Goal: Feedback & Contribution: Submit feedback/report problem

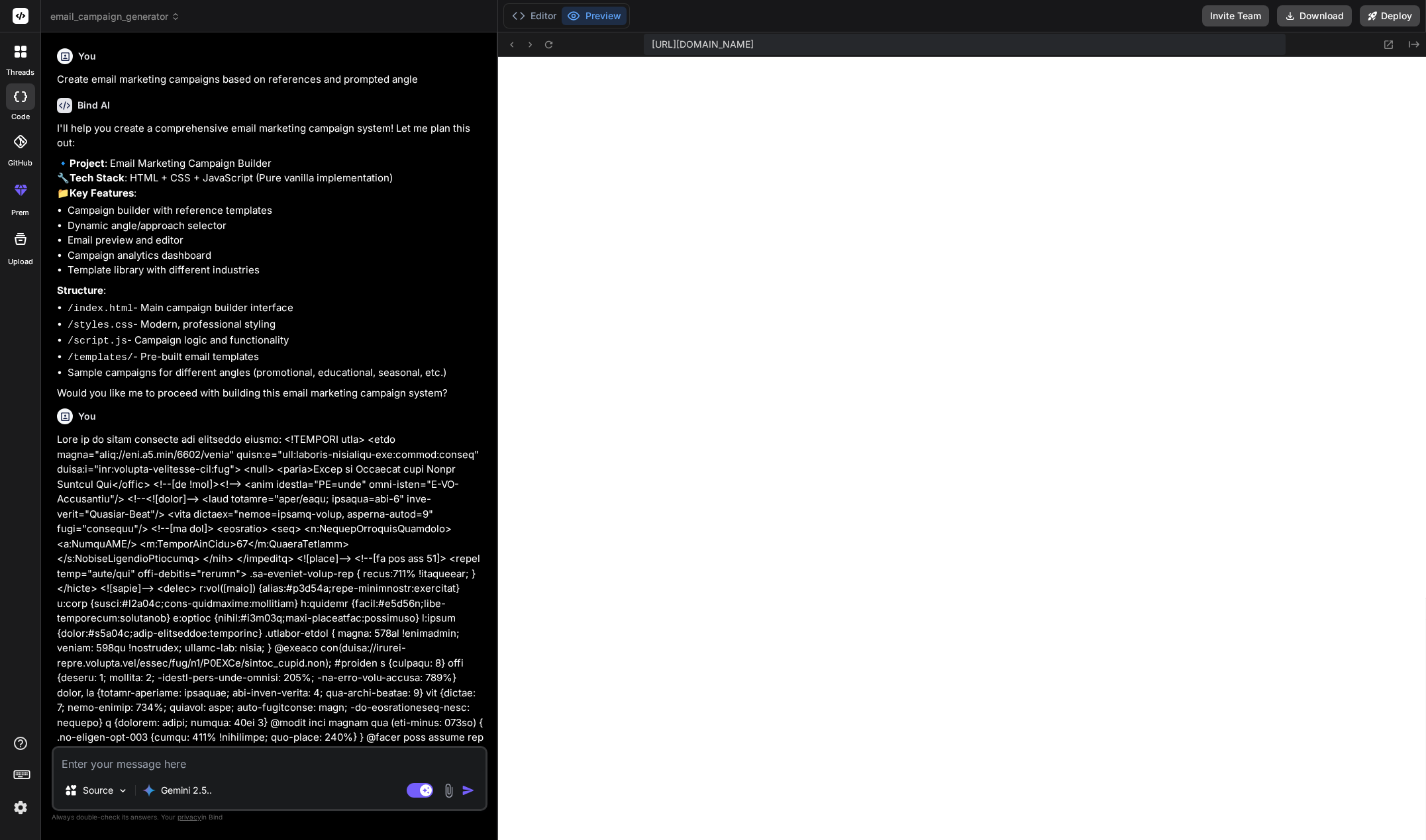
scroll to position [3986, 0]
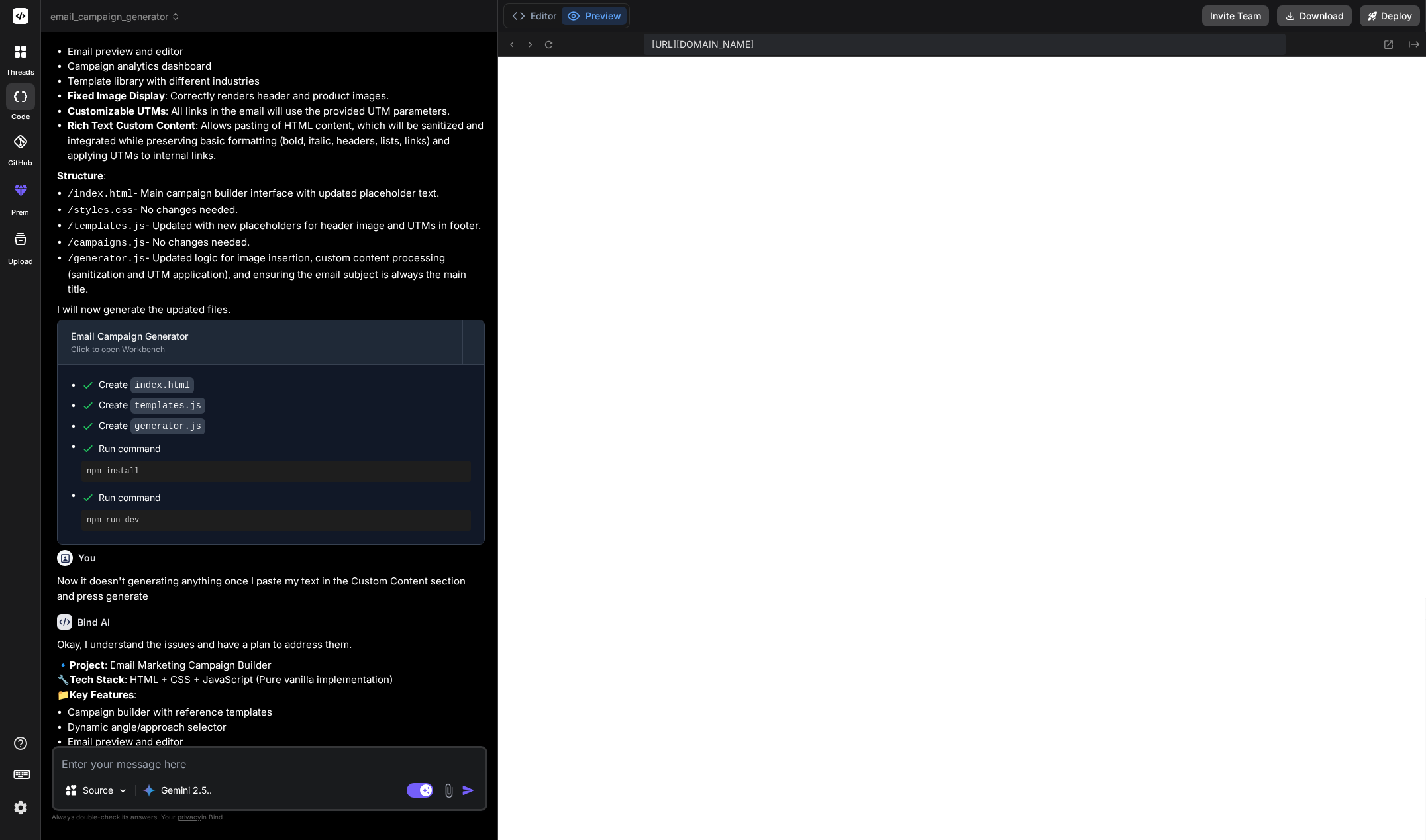
click at [13, 60] on div at bounding box center [20, 51] width 28 height 28
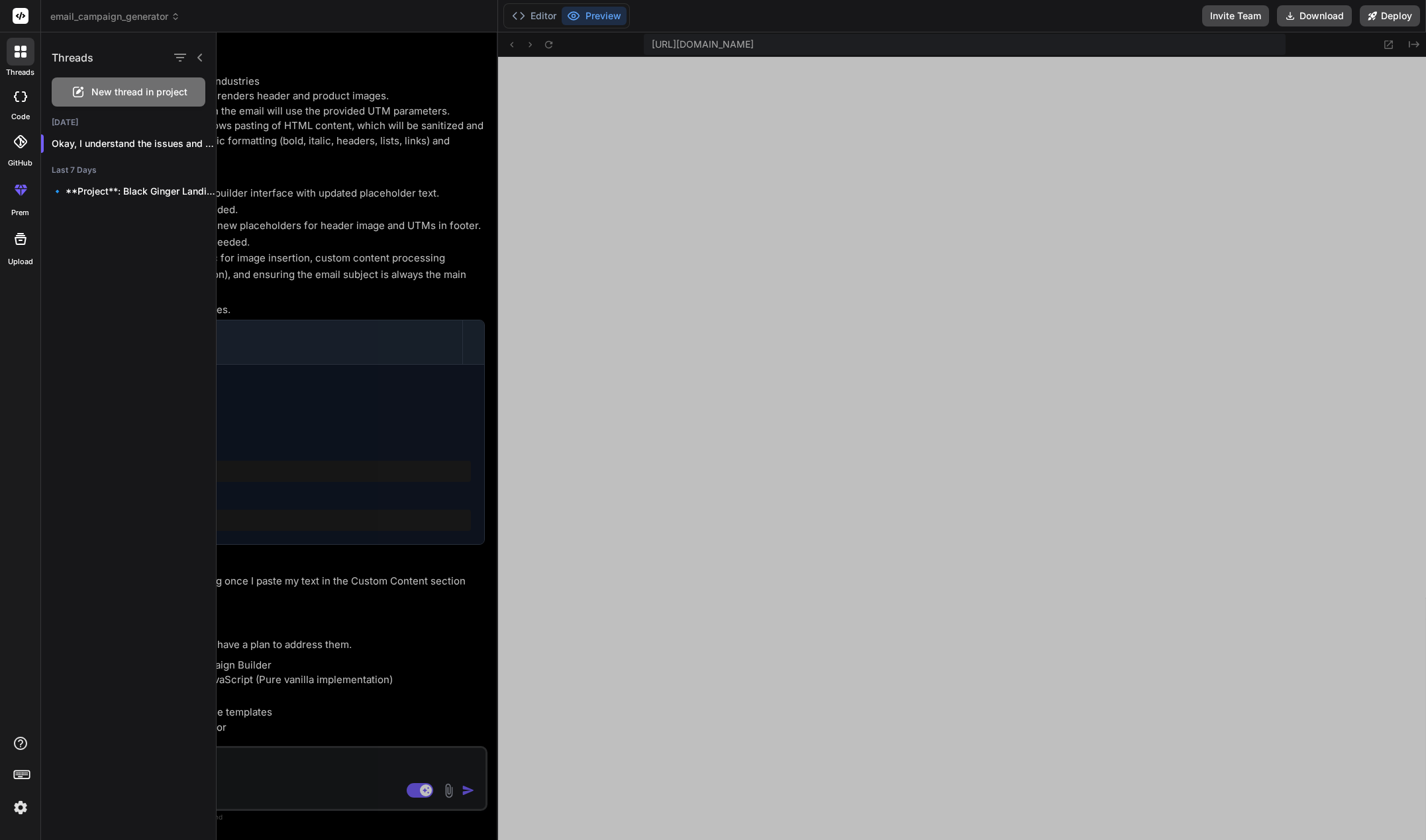
click at [307, 144] on div at bounding box center [821, 436] width 1209 height 808
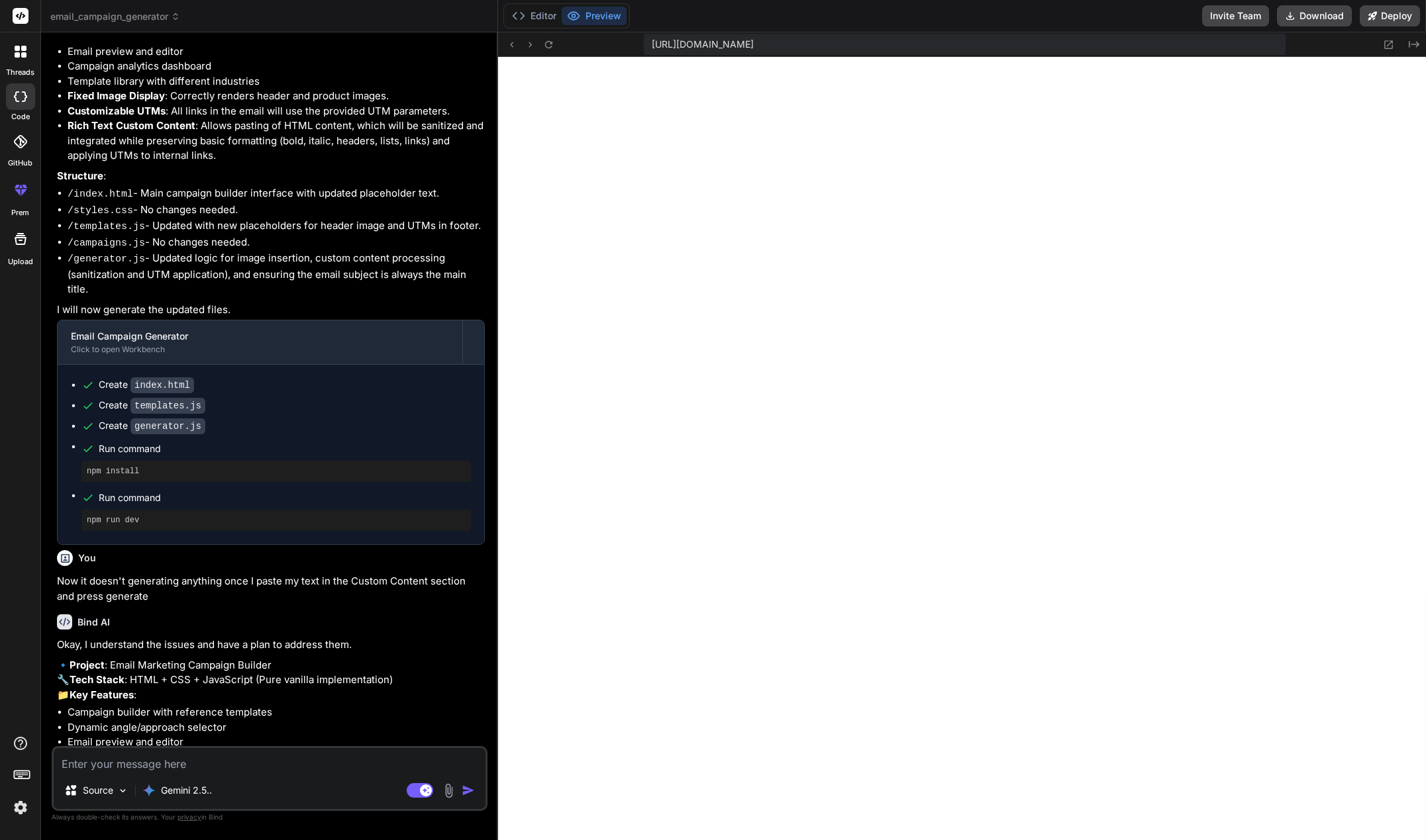
click at [18, 103] on div at bounding box center [21, 97] width 30 height 27
click at [11, 141] on div at bounding box center [21, 141] width 30 height 30
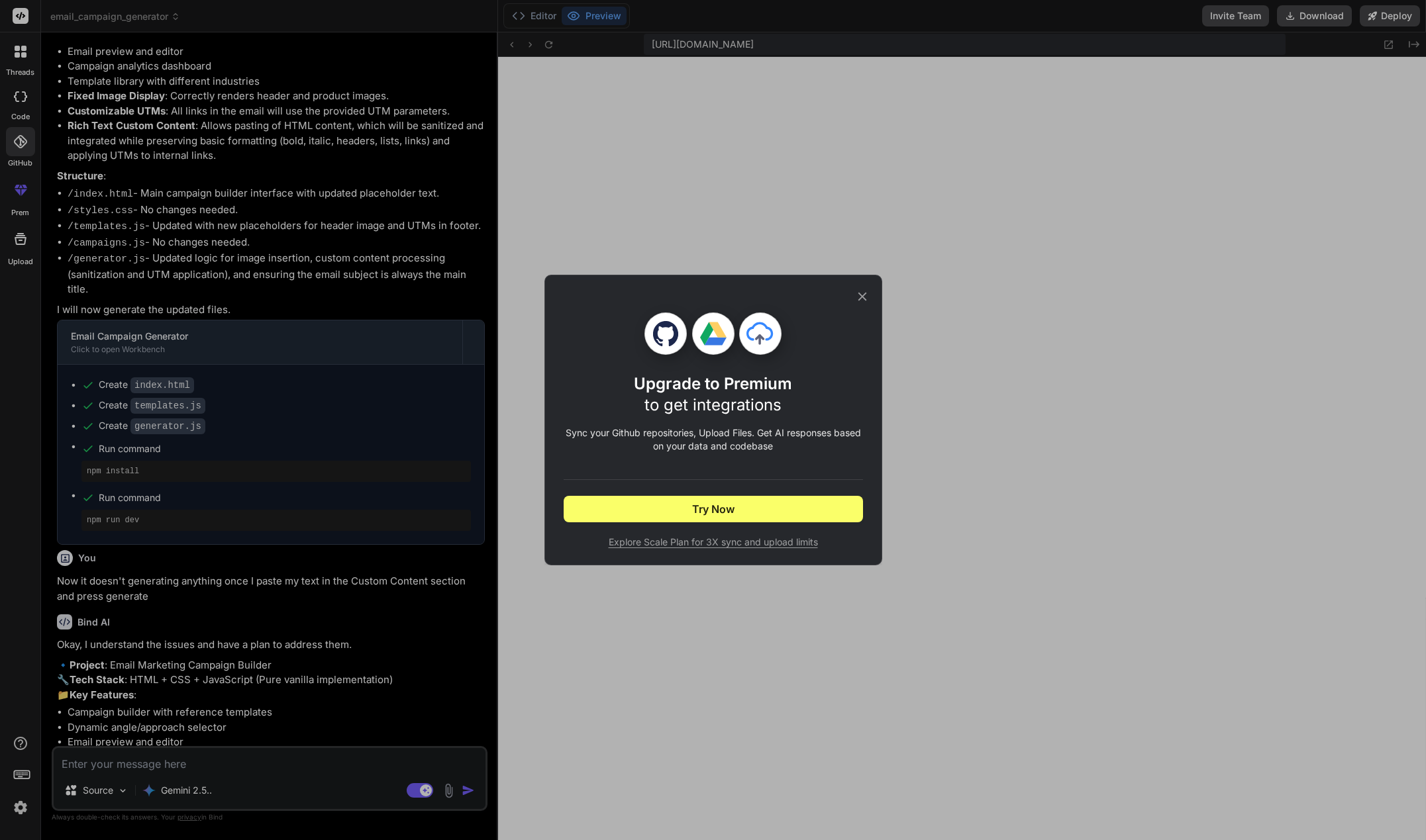
click at [857, 300] on icon at bounding box center [863, 296] width 14 height 14
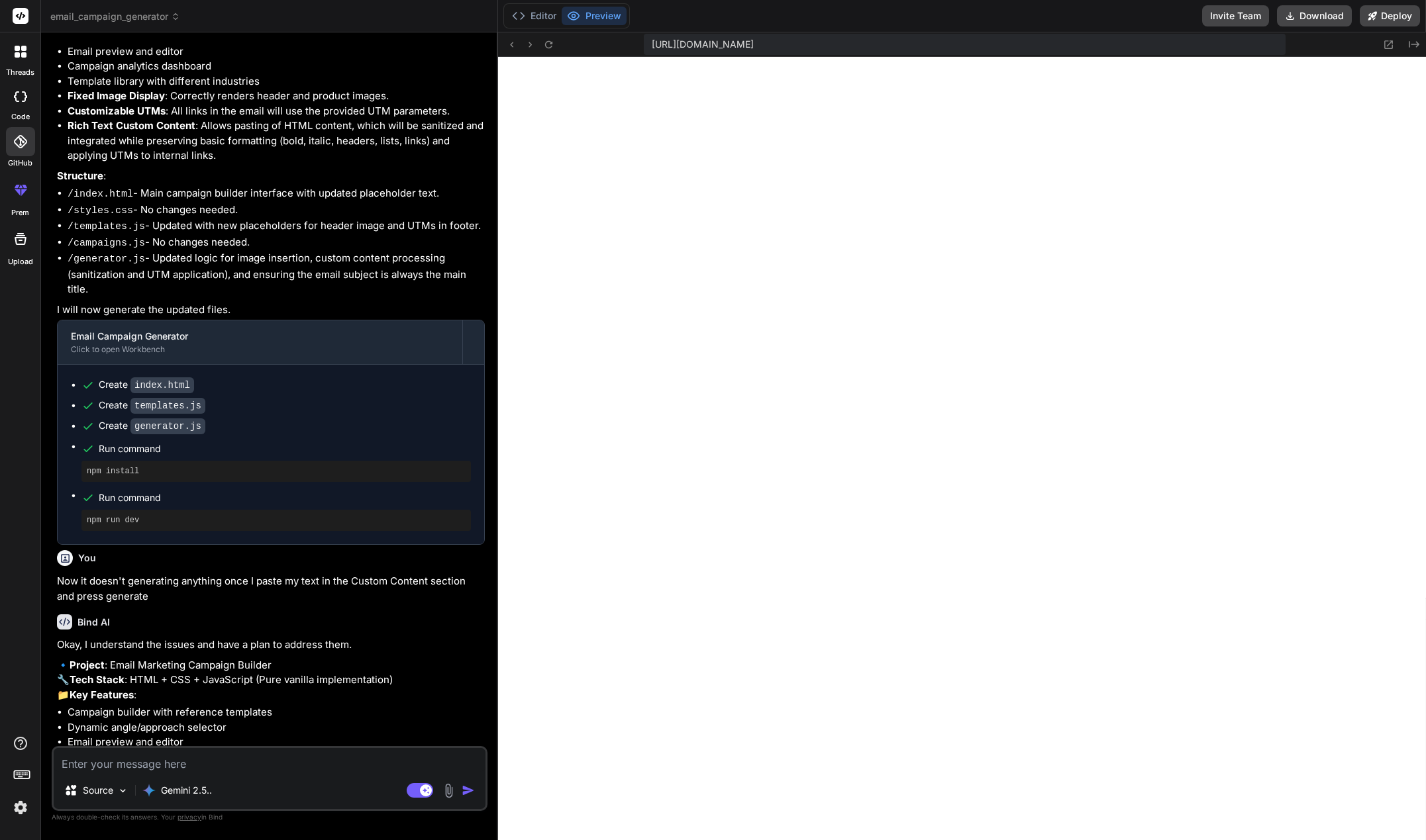
click at [28, 192] on icon at bounding box center [21, 190] width 16 height 16
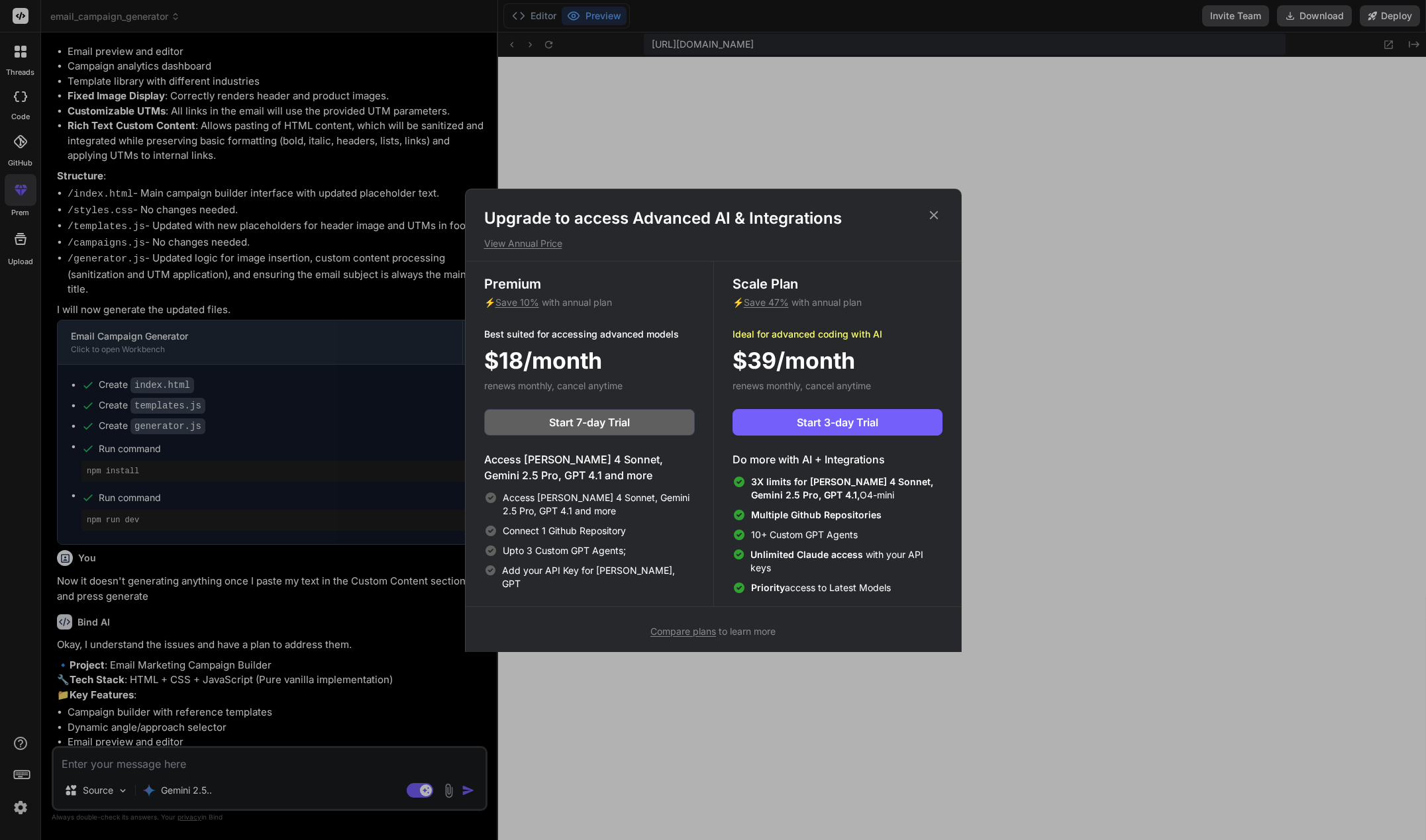
click at [933, 215] on icon at bounding box center [933, 215] width 9 height 9
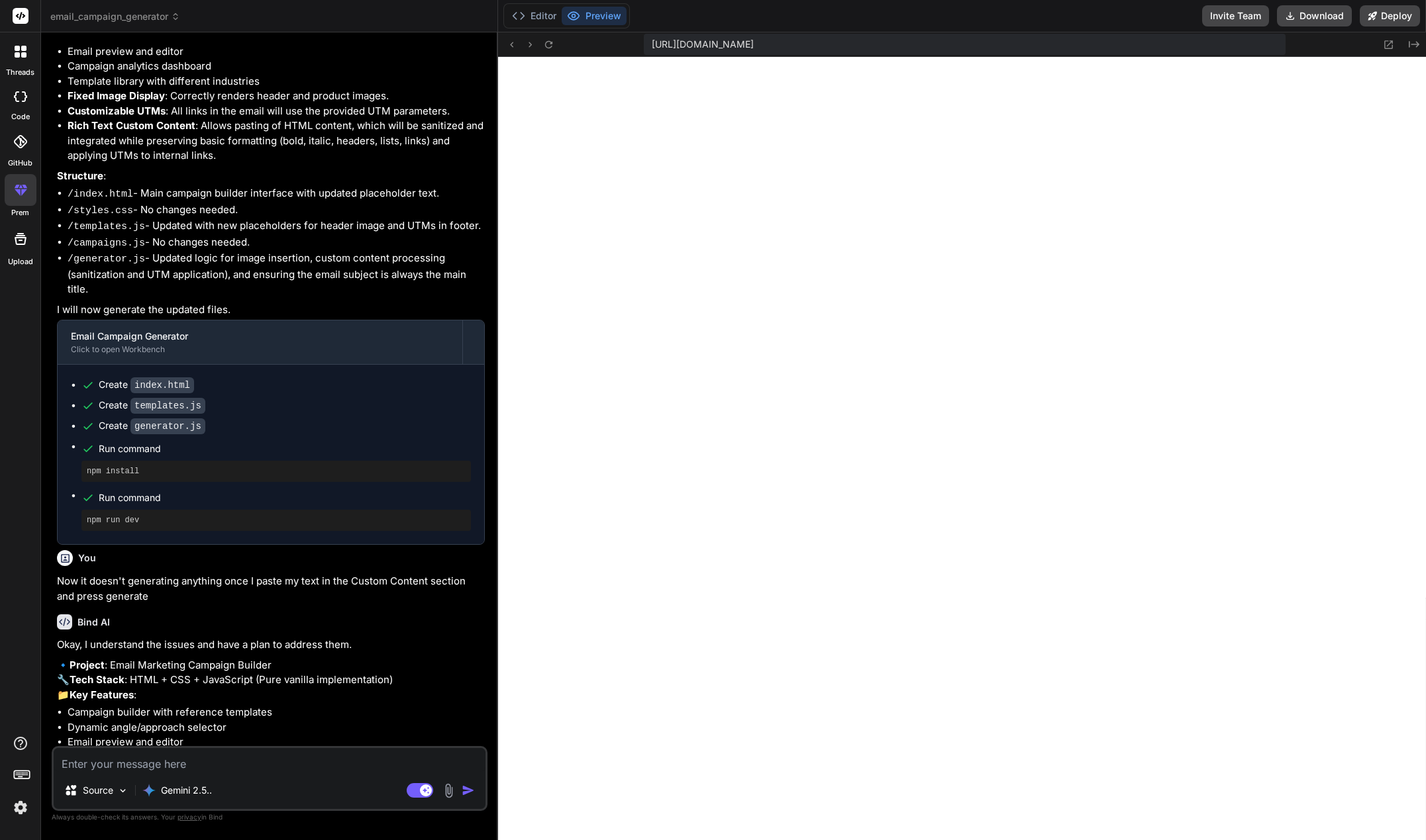
click at [11, 234] on div at bounding box center [20, 238] width 31 height 31
type textarea "x"
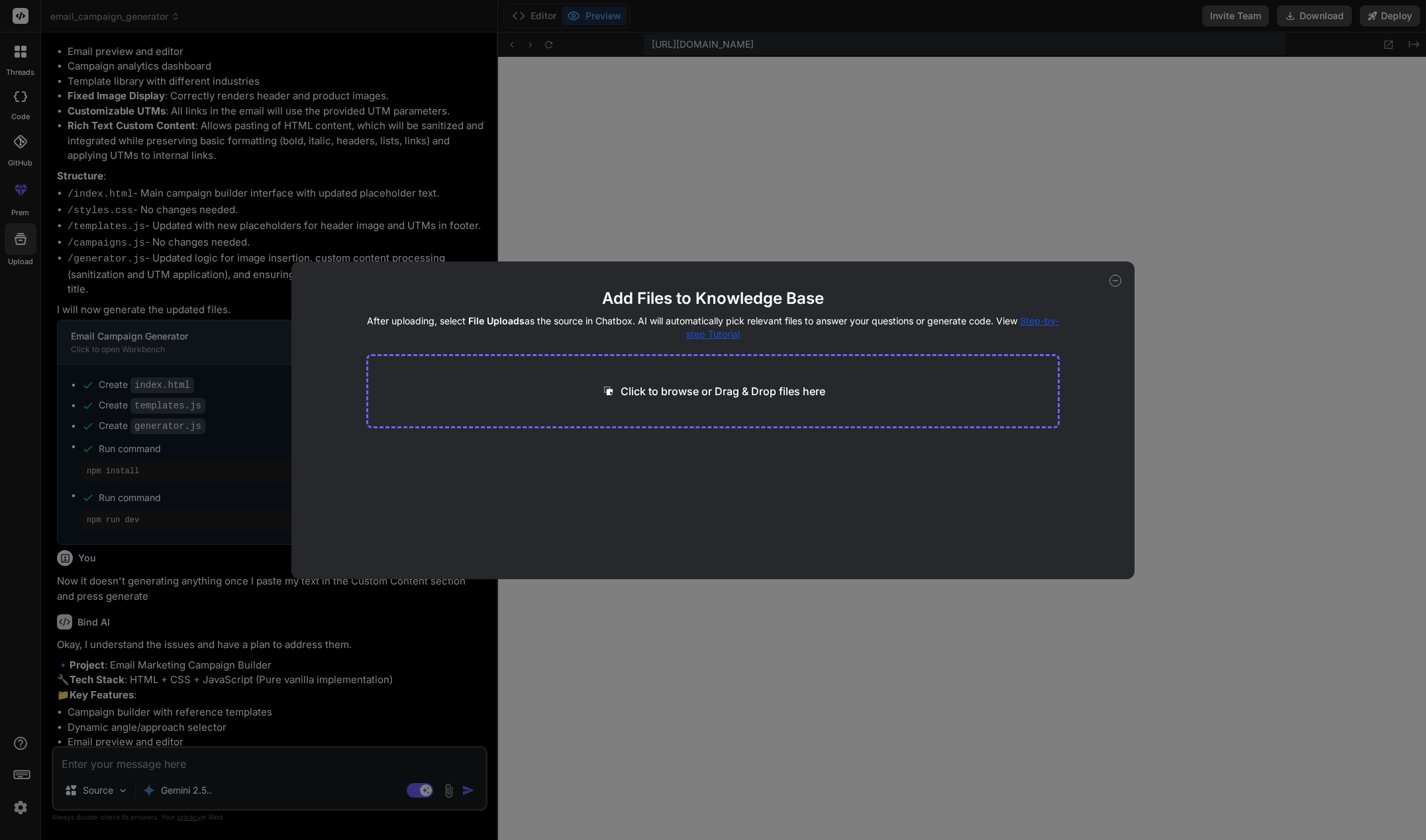
click at [786, 386] on p "Click to browse or Drag & Drop files here" at bounding box center [723, 391] width 204 height 16
type input "C:\fakepath\Chest Exercises - Bust Serum.docx"
type textarea "x"
